Goal: Navigation & Orientation: Find specific page/section

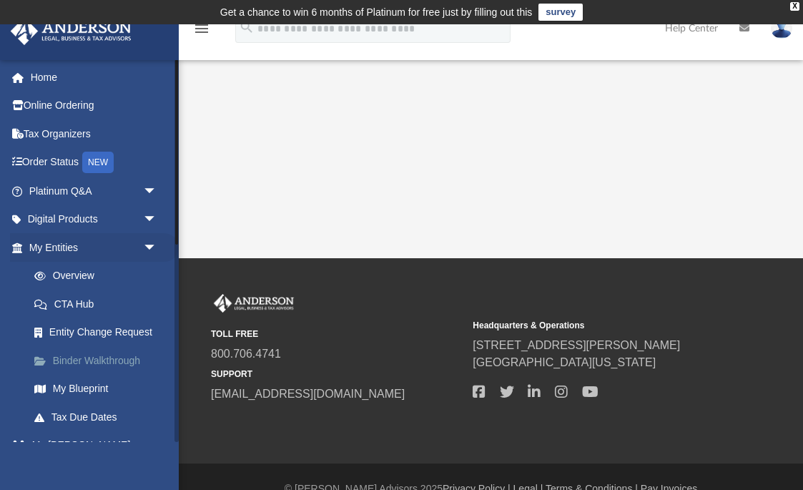
click at [120, 355] on link "Binder Walkthrough" at bounding box center [99, 360] width 159 height 29
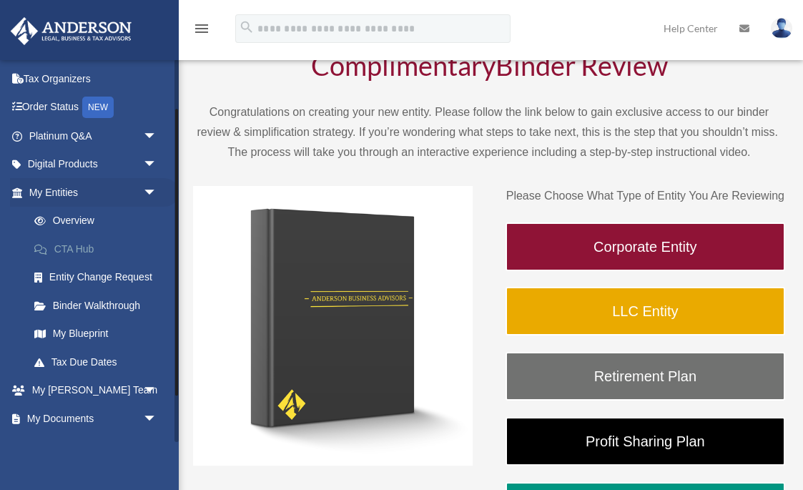
scroll to position [66, 0]
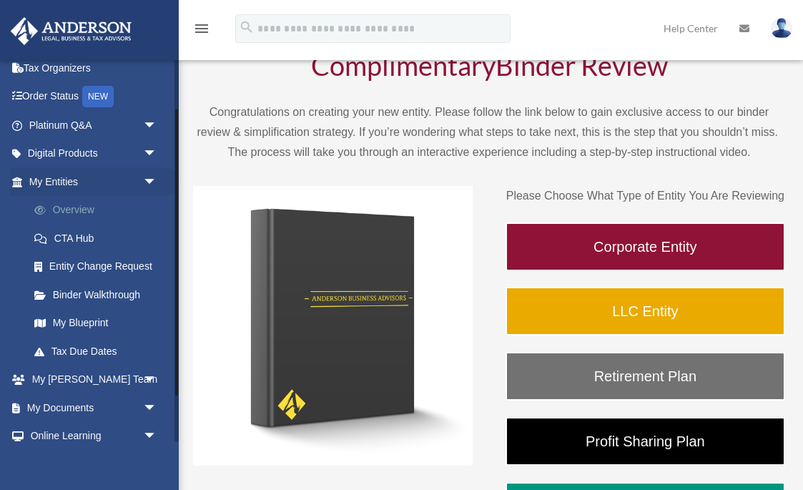
click at [94, 211] on link "Overview" at bounding box center [99, 210] width 159 height 29
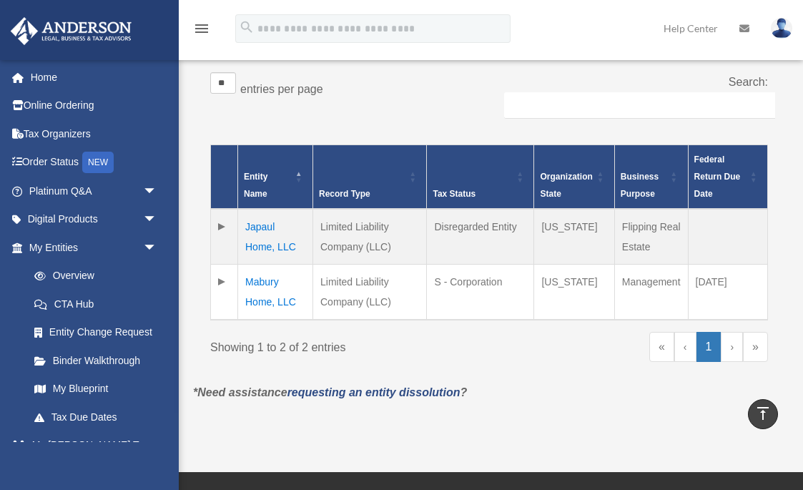
scroll to position [290, 0]
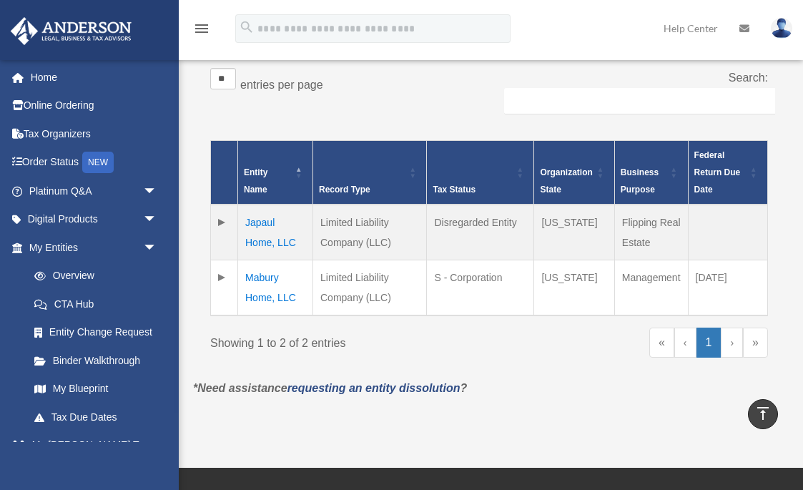
click at [221, 260] on td at bounding box center [224, 288] width 27 height 56
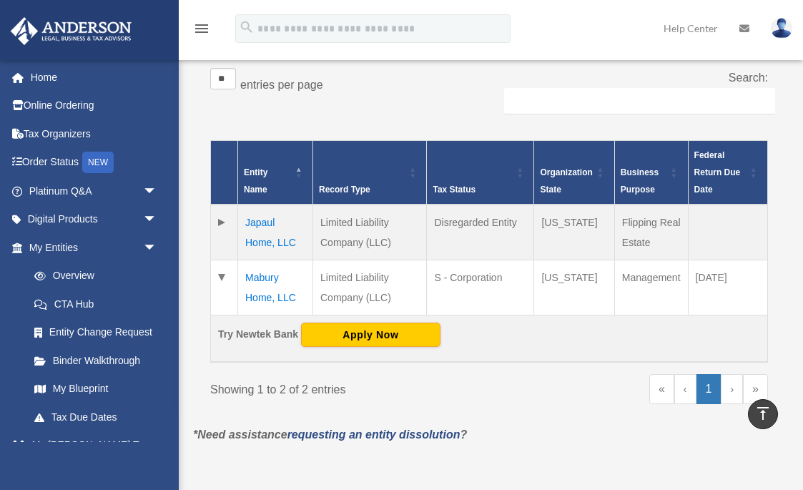
click at [220, 204] on td at bounding box center [224, 232] width 27 height 56
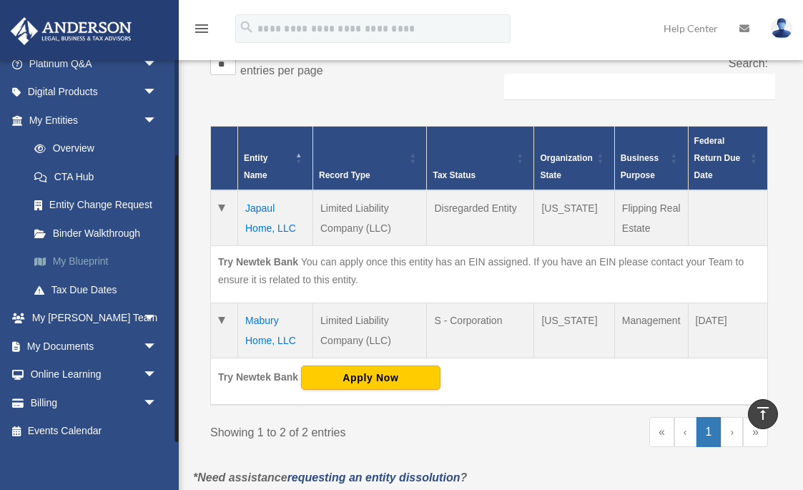
scroll to position [305, 0]
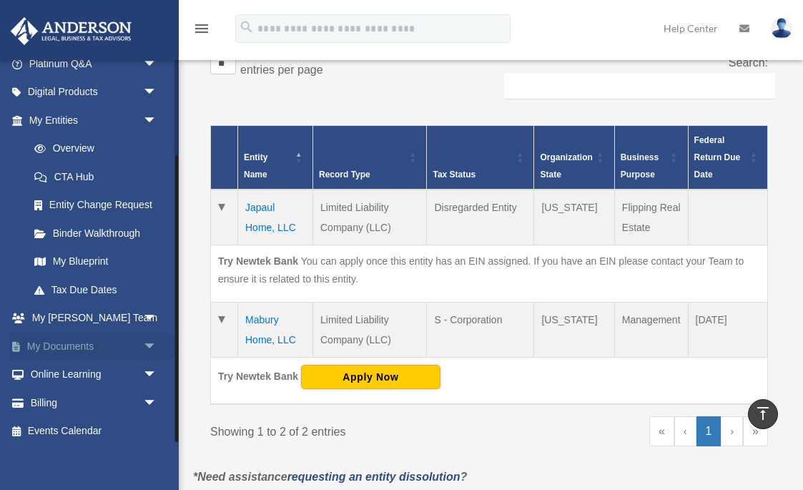
click at [126, 341] on link "My Documents arrow_drop_down" at bounding box center [94, 346] width 169 height 29
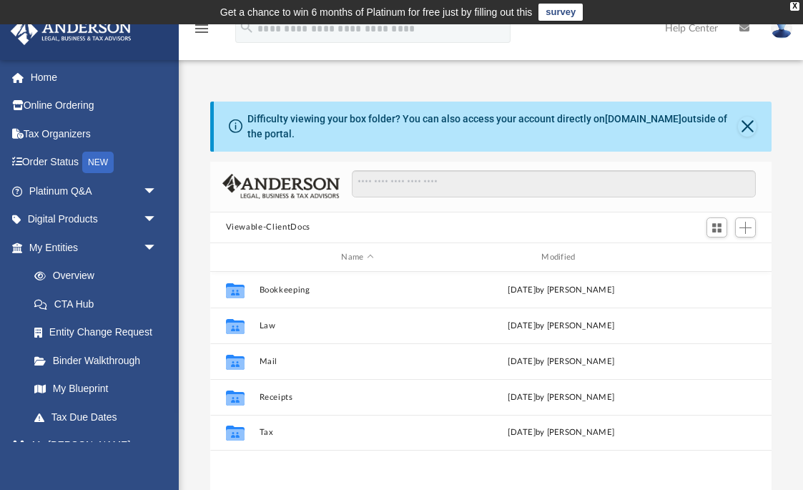
click at [255, 229] on button "Viewable-ClientDocs" at bounding box center [268, 227] width 84 height 13
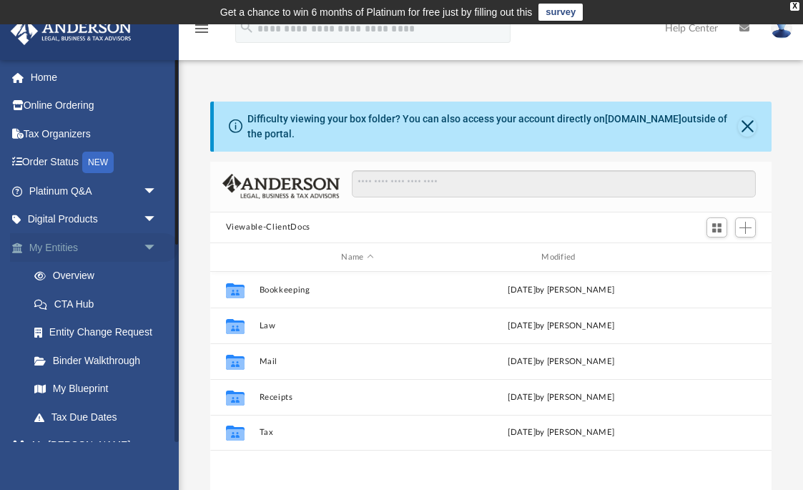
click at [149, 246] on span "arrow_drop_down" at bounding box center [157, 247] width 29 height 29
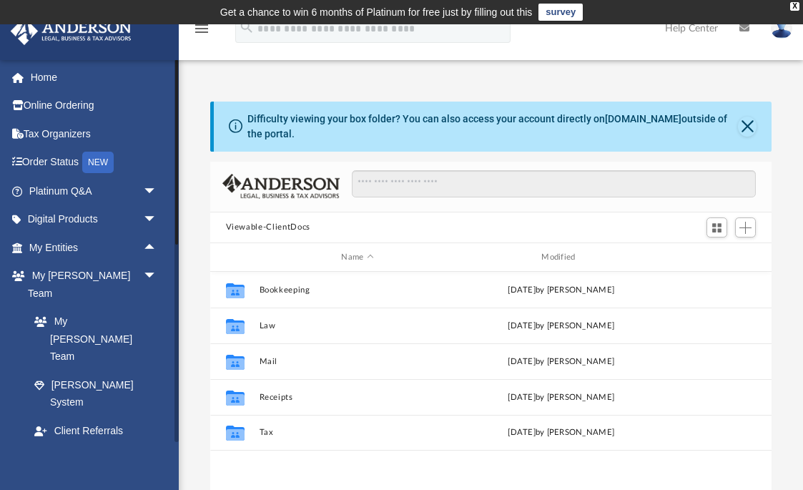
click at [59, 473] on link "Box" at bounding box center [99, 487] width 159 height 29
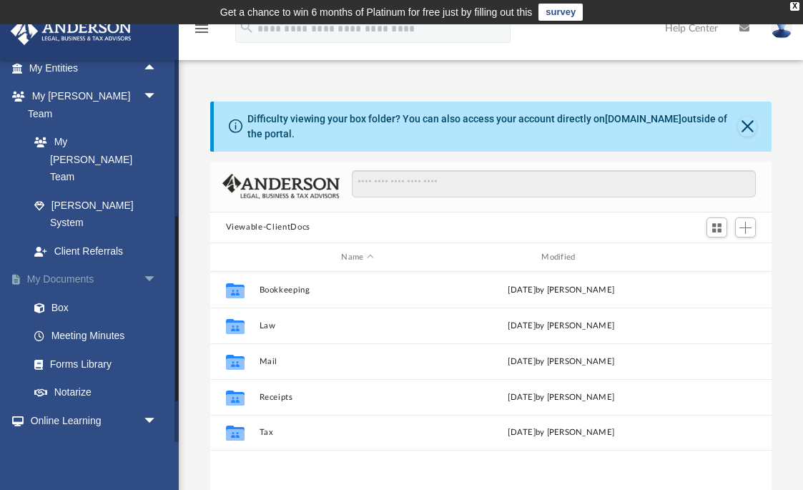
scroll to position [189, 0]
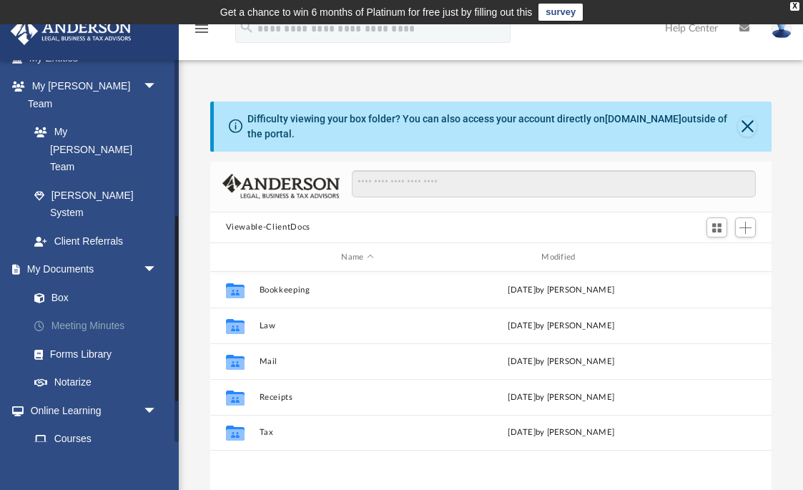
click at [105, 312] on link "Meeting Minutes" at bounding box center [99, 326] width 159 height 29
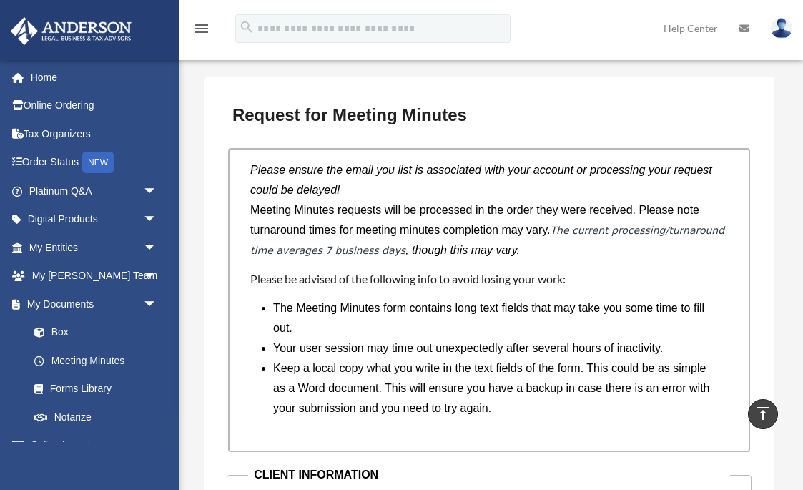
scroll to position [1305, 0]
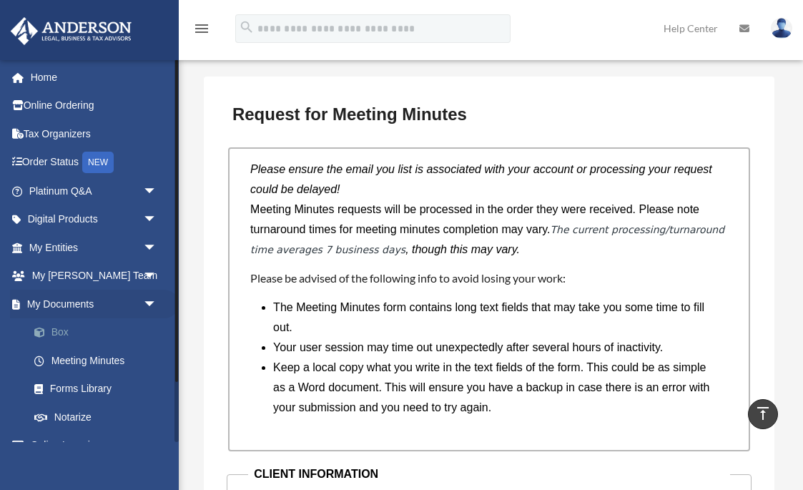
click at [61, 327] on link "Box" at bounding box center [99, 332] width 159 height 29
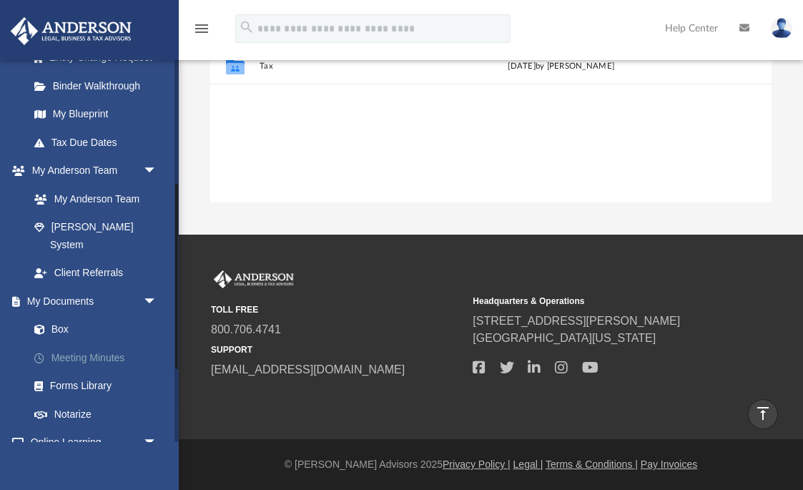
scroll to position [276, 0]
click at [56, 314] on link "Box" at bounding box center [99, 328] width 159 height 29
click at [43, 323] on span at bounding box center [46, 328] width 9 height 10
click at [68, 314] on link "Box" at bounding box center [99, 328] width 159 height 29
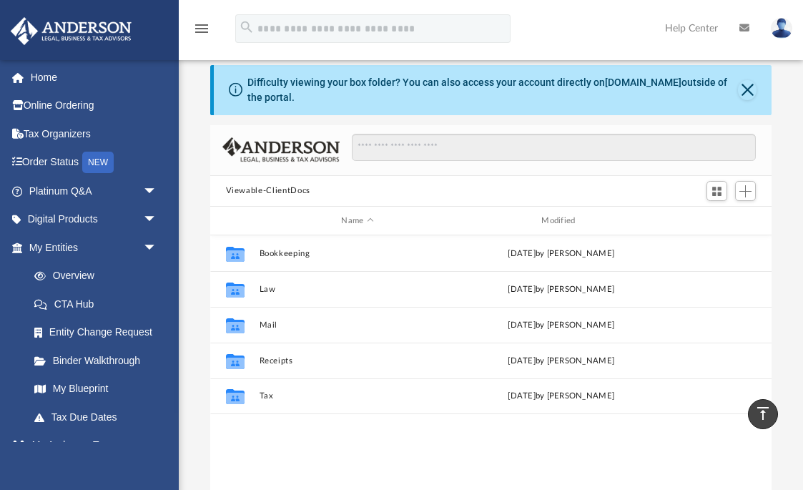
scroll to position [148, 0]
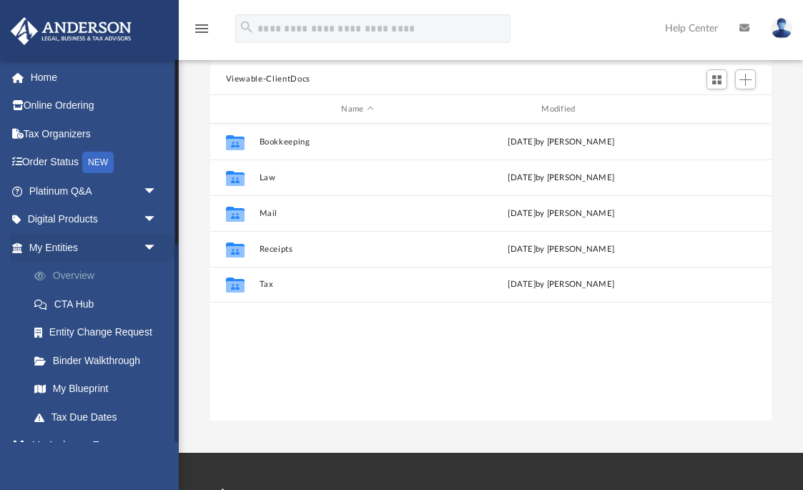
click at [85, 276] on link "Overview" at bounding box center [99, 276] width 159 height 29
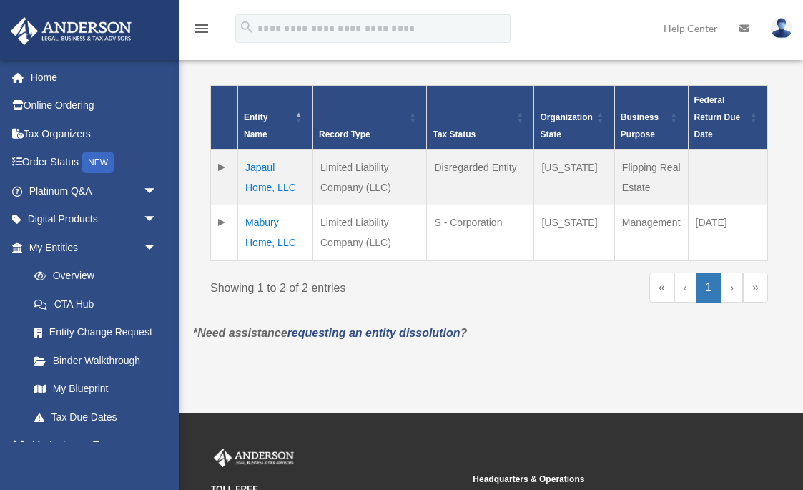
scroll to position [337, 0]
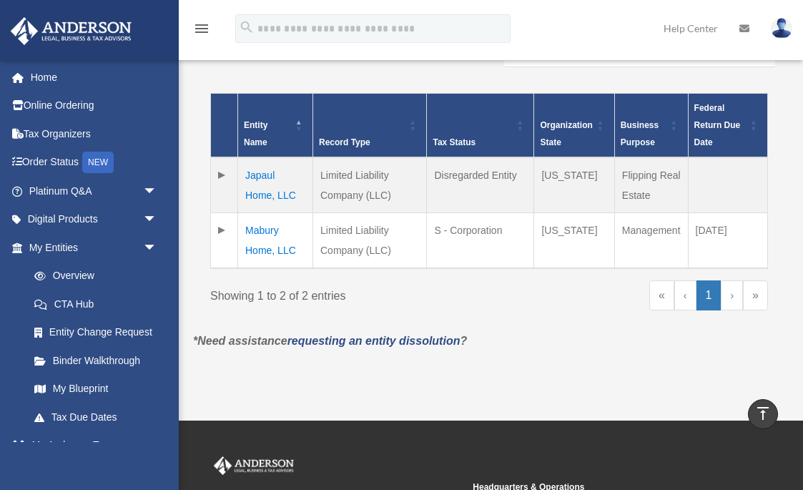
click at [224, 159] on td at bounding box center [224, 185] width 27 height 56
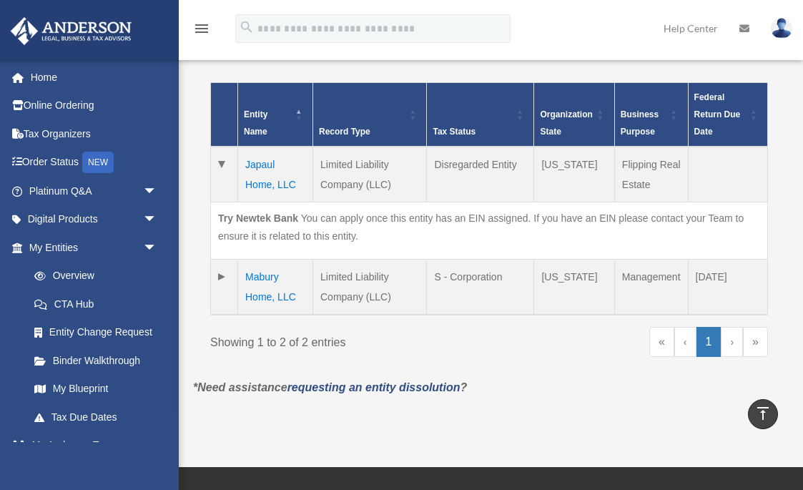
scroll to position [342, 0]
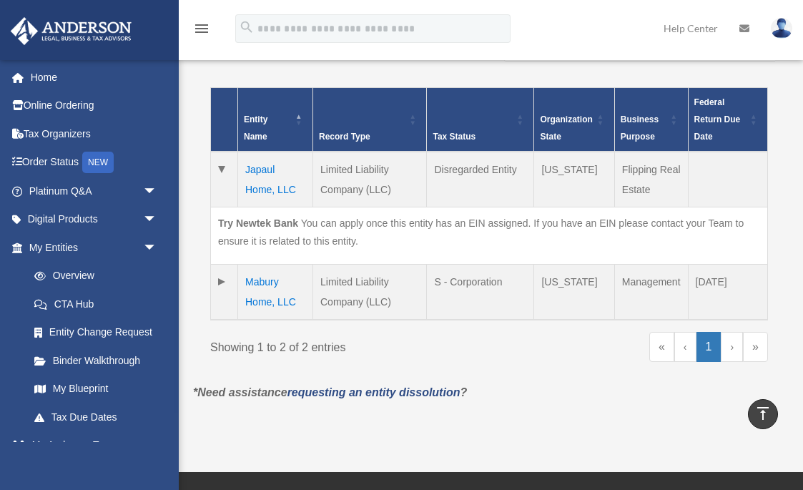
click at [226, 264] on td at bounding box center [224, 292] width 27 height 56
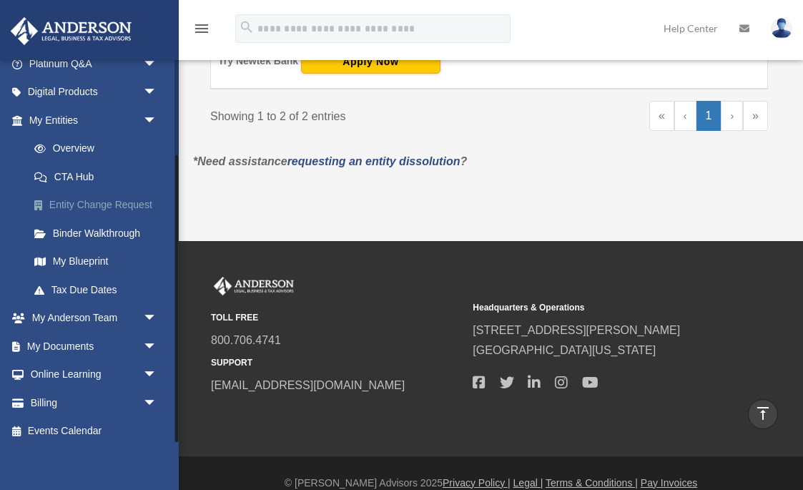
scroll to position [619, 0]
click at [75, 344] on link "My Documents arrow_drop_down" at bounding box center [94, 346] width 169 height 29
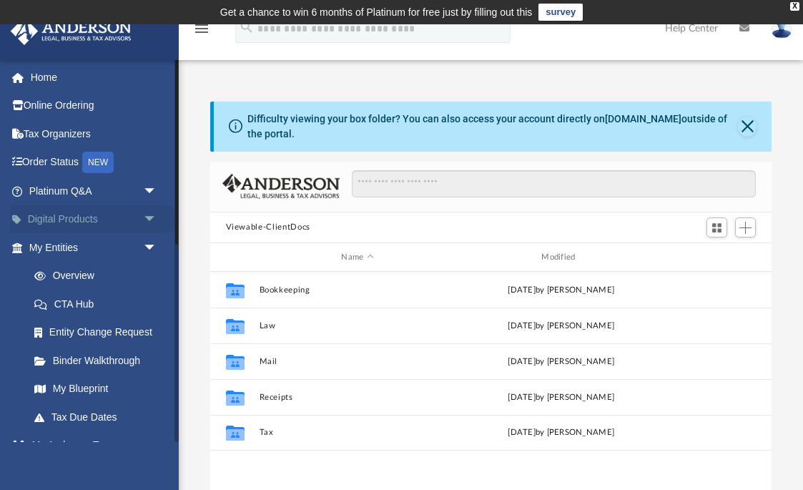
click at [144, 217] on span "arrow_drop_down" at bounding box center [157, 219] width 29 height 29
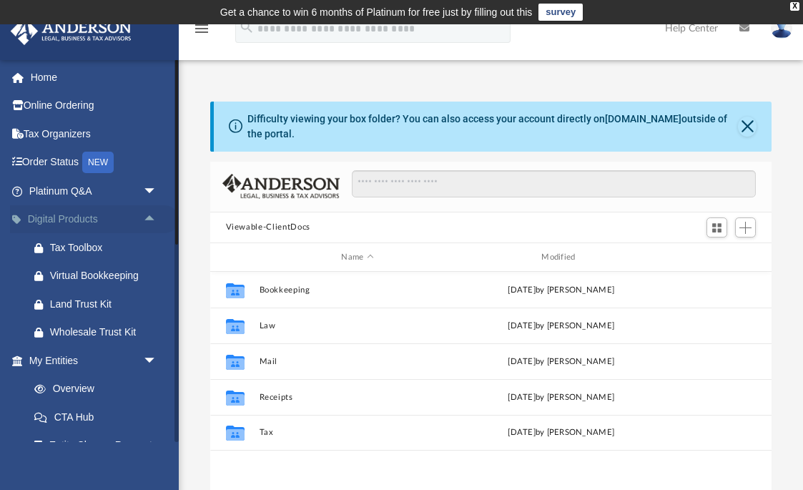
click at [144, 217] on span "arrow_drop_up" at bounding box center [157, 219] width 29 height 29
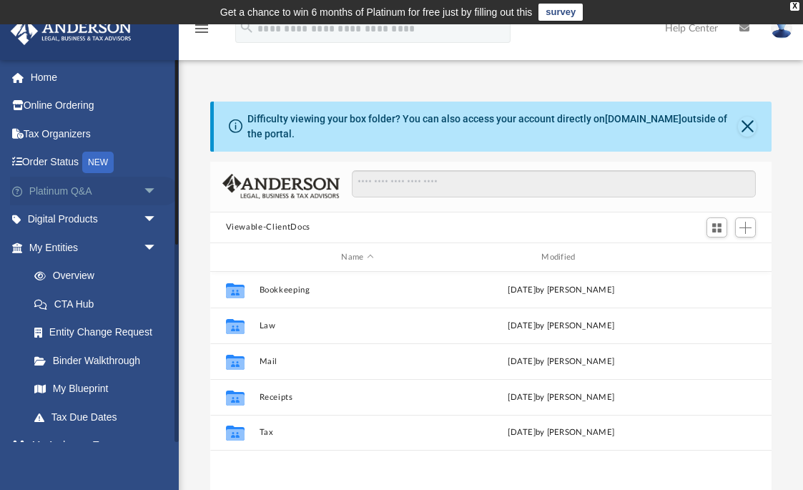
click at [149, 190] on span "arrow_drop_down" at bounding box center [157, 191] width 29 height 29
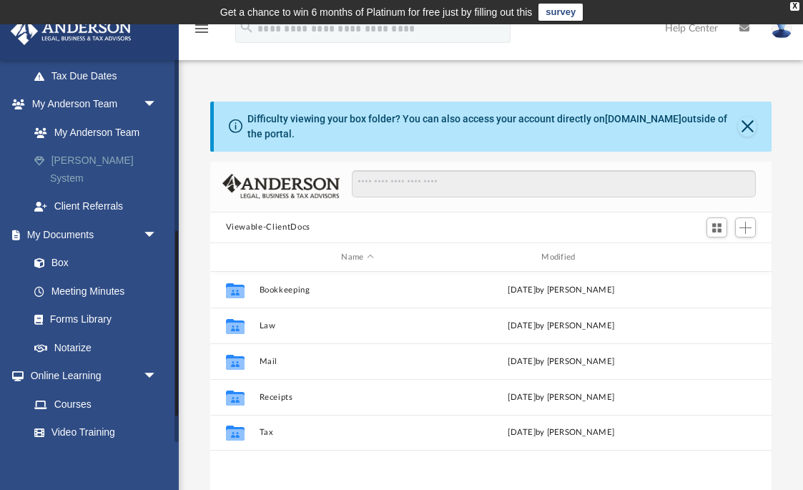
scroll to position [660, 0]
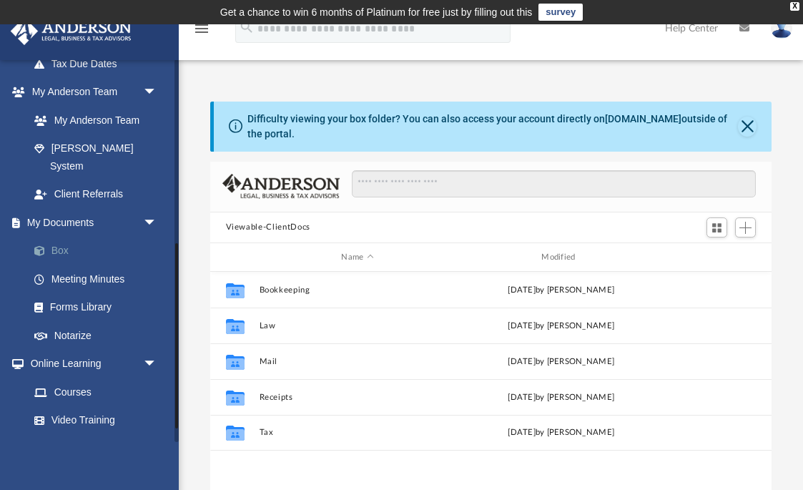
click at [45, 246] on span at bounding box center [46, 251] width 9 height 10
click at [745, 124] on button "Close" at bounding box center [747, 127] width 19 height 20
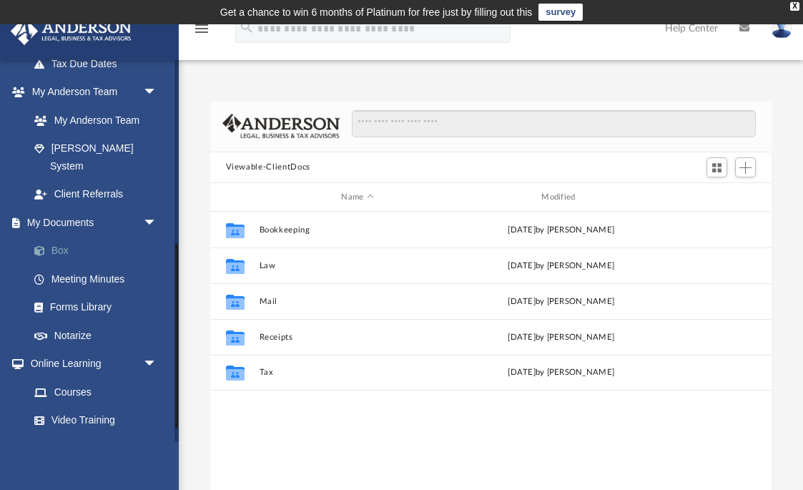
click at [60, 237] on link "Box" at bounding box center [99, 251] width 159 height 29
click at [31, 237] on link "Box" at bounding box center [99, 251] width 159 height 29
click at [42, 246] on span at bounding box center [46, 251] width 9 height 10
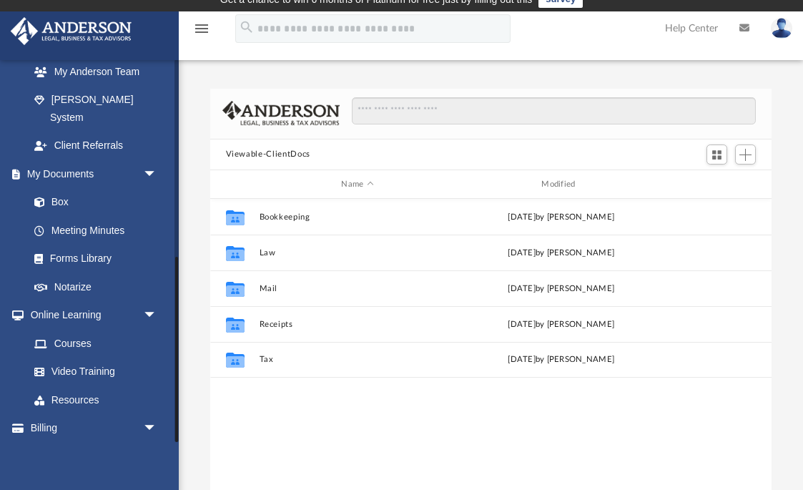
scroll to position [14, 0]
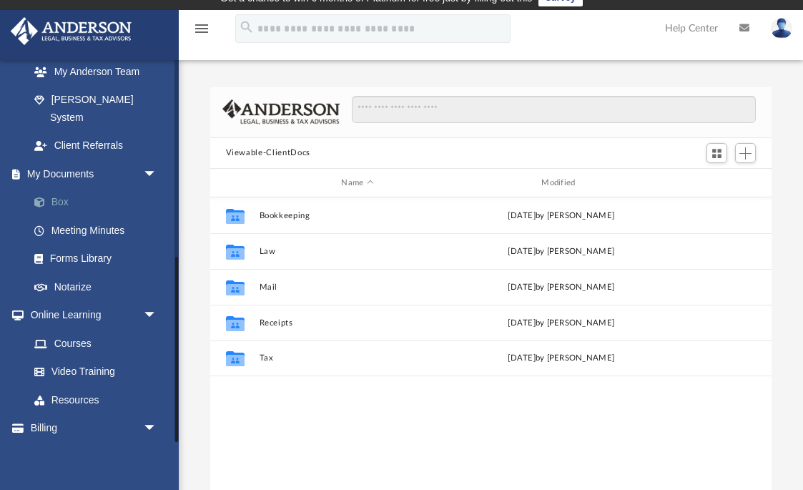
click at [61, 188] on link "Box" at bounding box center [99, 202] width 159 height 29
click at [47, 197] on span at bounding box center [46, 202] width 9 height 10
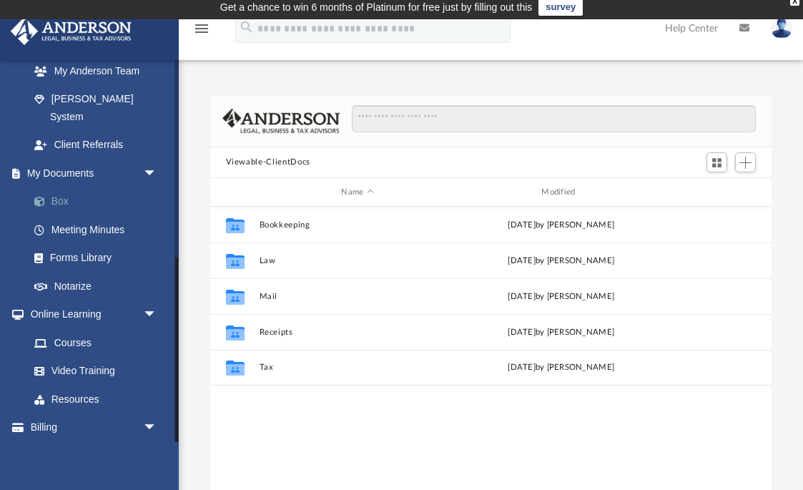
scroll to position [708, 0]
click at [50, 197] on span at bounding box center [46, 202] width 9 height 10
click at [58, 188] on link "Box" at bounding box center [99, 202] width 159 height 29
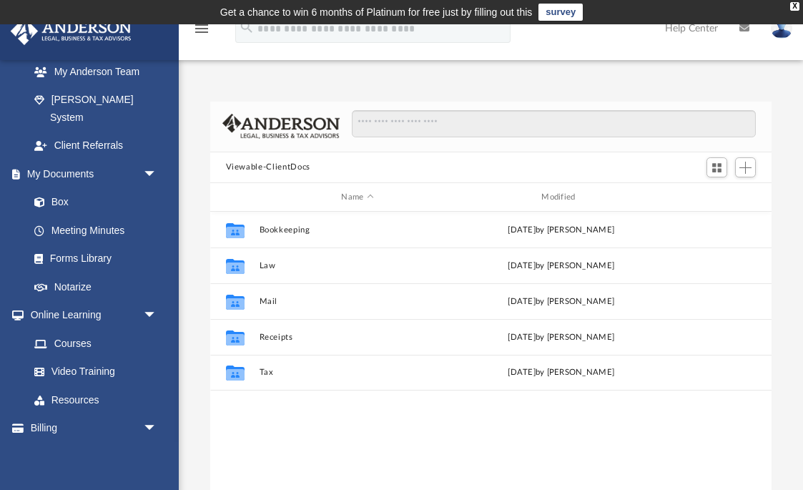
scroll to position [0, 0]
click at [59, 188] on link "Box" at bounding box center [99, 202] width 159 height 29
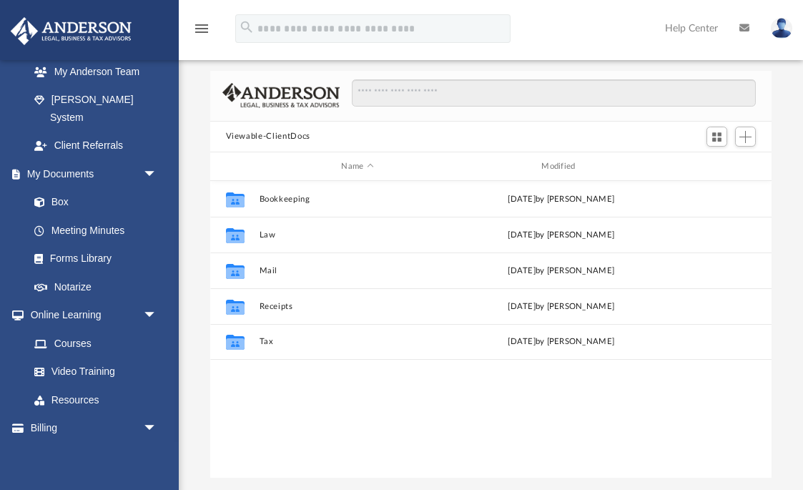
scroll to position [32, 0]
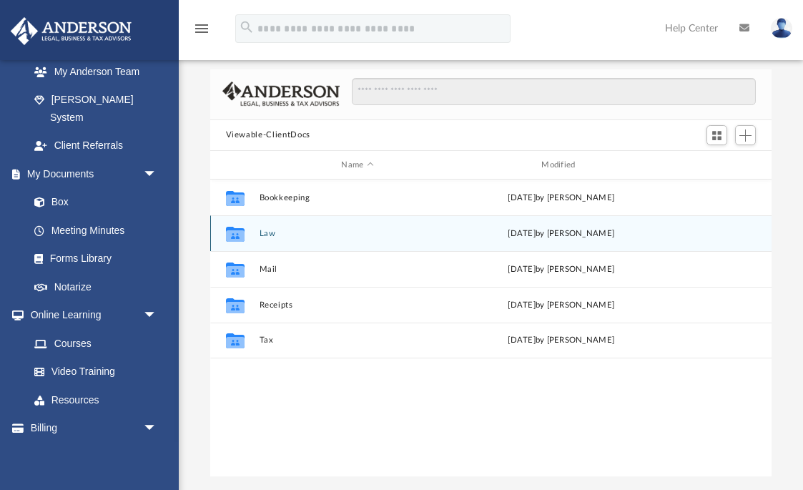
click at [230, 237] on icon "grid" at bounding box center [234, 235] width 19 height 11
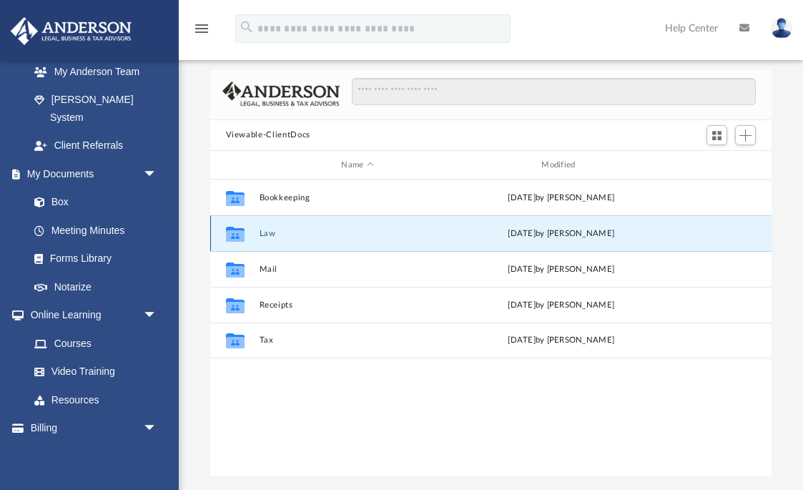
click at [254, 234] on div "Collaborated Folder Law [DATE] by [PERSON_NAME]" at bounding box center [491, 233] width 562 height 36
click at [254, 233] on div "Collaborated Folder Law [DATE] by [PERSON_NAME]" at bounding box center [491, 233] width 562 height 36
click at [239, 235] on icon "grid" at bounding box center [234, 235] width 19 height 11
click at [548, 233] on div "[DATE] by [PERSON_NAME]" at bounding box center [561, 233] width 197 height 13
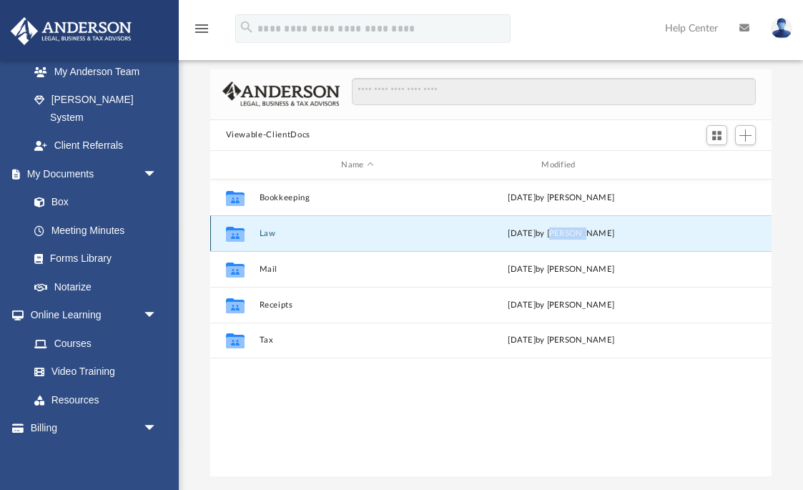
click at [548, 233] on div "[DATE] by [PERSON_NAME]" at bounding box center [561, 233] width 197 height 13
click at [233, 234] on icon "grid" at bounding box center [234, 234] width 19 height 15
click at [285, 233] on button "Law" at bounding box center [357, 233] width 197 height 9
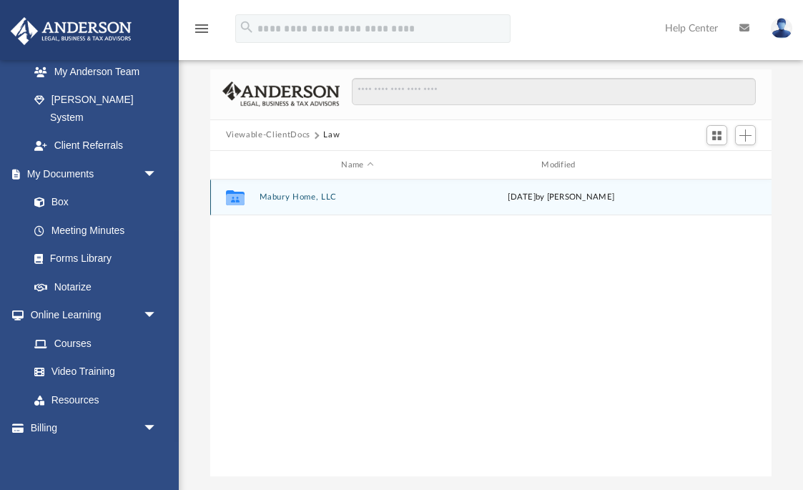
click at [236, 202] on icon "grid" at bounding box center [234, 197] width 19 height 15
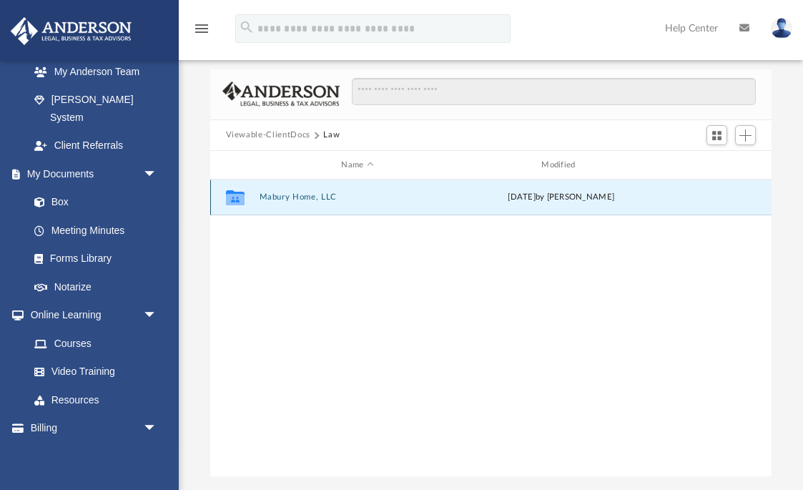
click at [236, 202] on icon "grid" at bounding box center [234, 197] width 19 height 15
click at [250, 249] on div "Collaborated Folder Mabury Home, LLC [DATE] by [PERSON_NAME]" at bounding box center [491, 327] width 562 height 297
click at [234, 201] on icon "grid" at bounding box center [234, 197] width 19 height 15
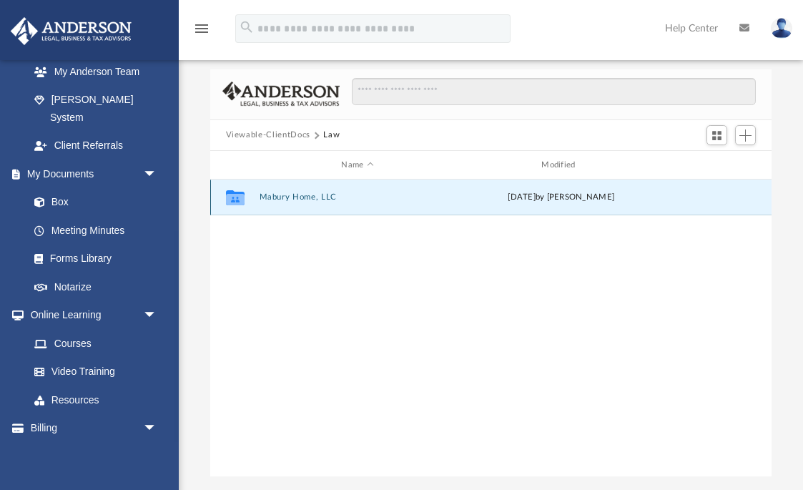
click at [234, 201] on icon "grid" at bounding box center [234, 197] width 19 height 15
click at [302, 194] on button "Mabury Home, LLC" at bounding box center [357, 197] width 197 height 9
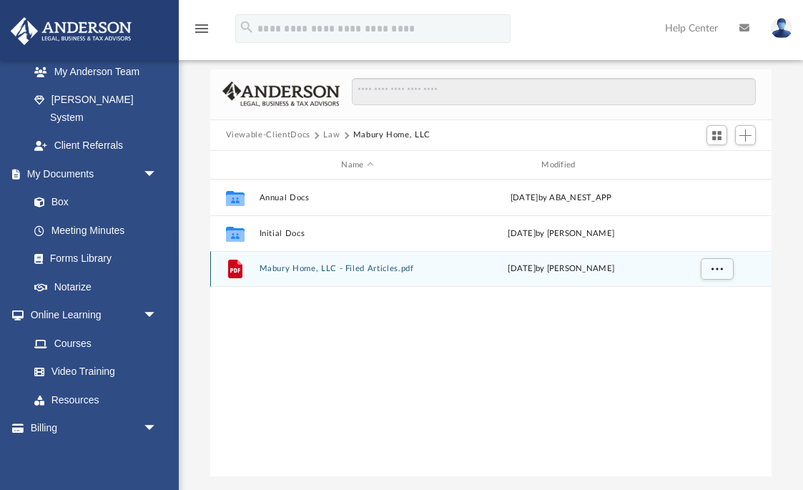
click at [334, 274] on div "File Mabury Home, LLC - Filed Articles.pdf [DATE] by [PERSON_NAME]" at bounding box center [491, 269] width 562 height 36
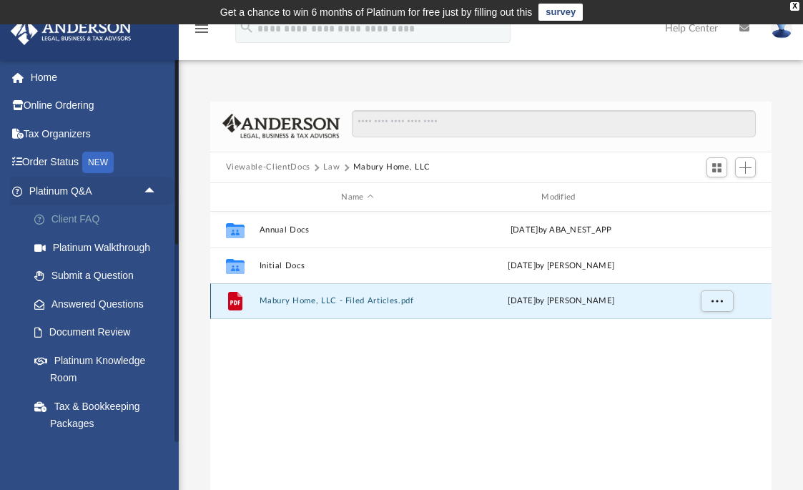
scroll to position [0, 0]
click at [395, 371] on div "Collaborated Folder Annual Docs [DATE] by ABA_NEST_APP Collaborated Folder Init…" at bounding box center [491, 360] width 562 height 297
